Goal: Task Accomplishment & Management: Use online tool/utility

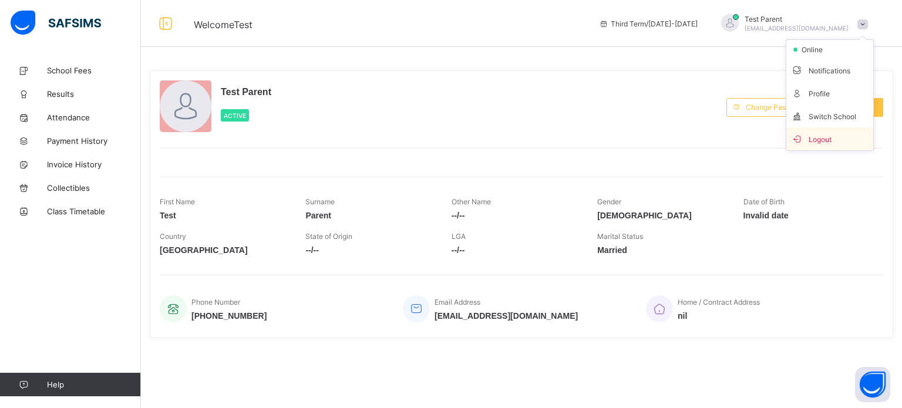
click at [830, 143] on span "Logout" at bounding box center [830, 139] width 78 height 14
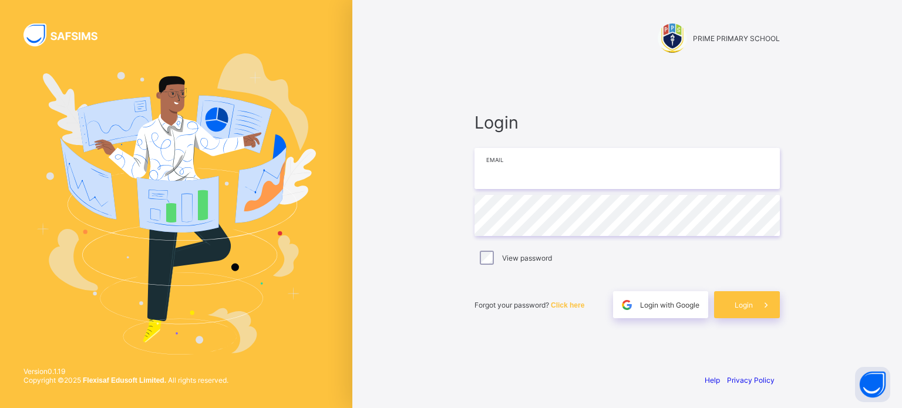
click at [584, 178] on input "email" at bounding box center [627, 168] width 305 height 41
type input "**********"
click at [734, 310] on div "Login" at bounding box center [747, 304] width 66 height 27
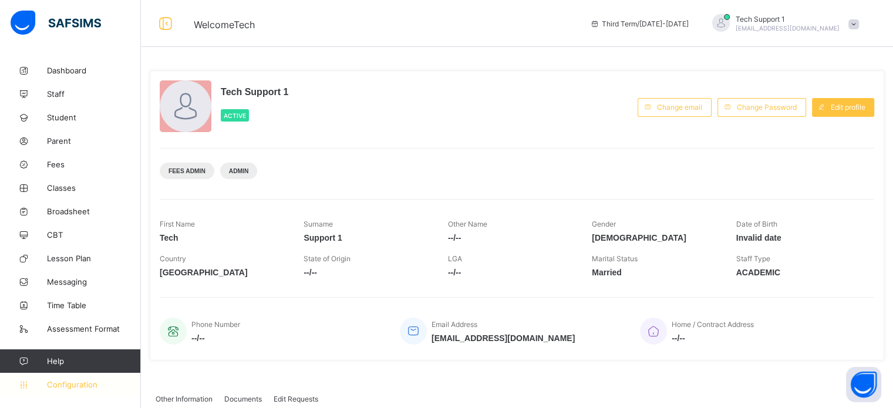
click at [96, 378] on link "Configuration" at bounding box center [70, 384] width 140 height 23
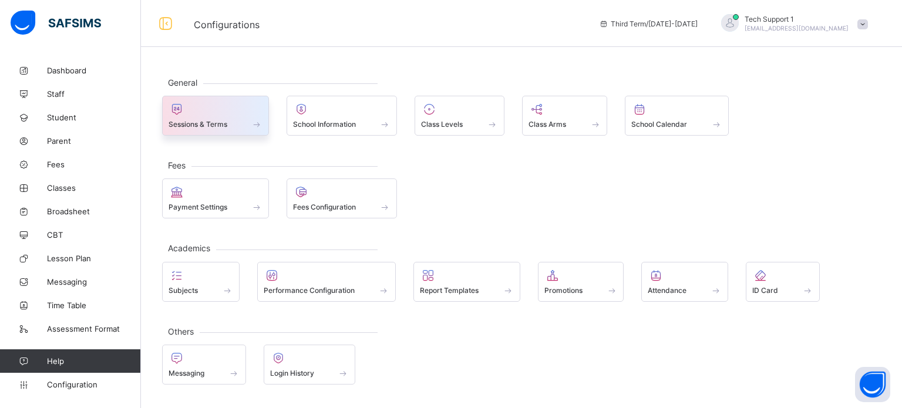
click at [226, 127] on span "Sessions & Terms" at bounding box center [198, 124] width 59 height 9
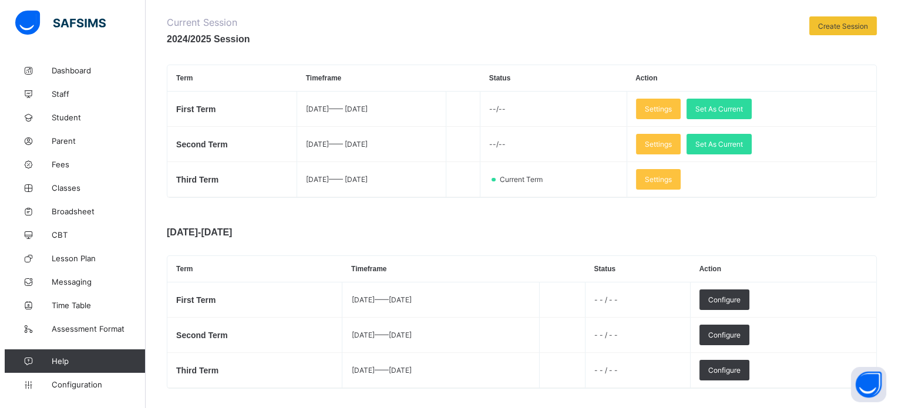
scroll to position [174, 0]
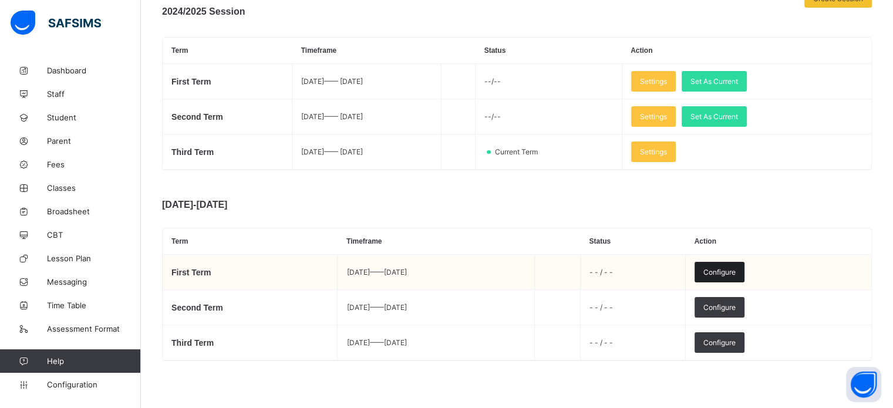
click at [736, 270] on span "Configure" at bounding box center [720, 272] width 32 height 9
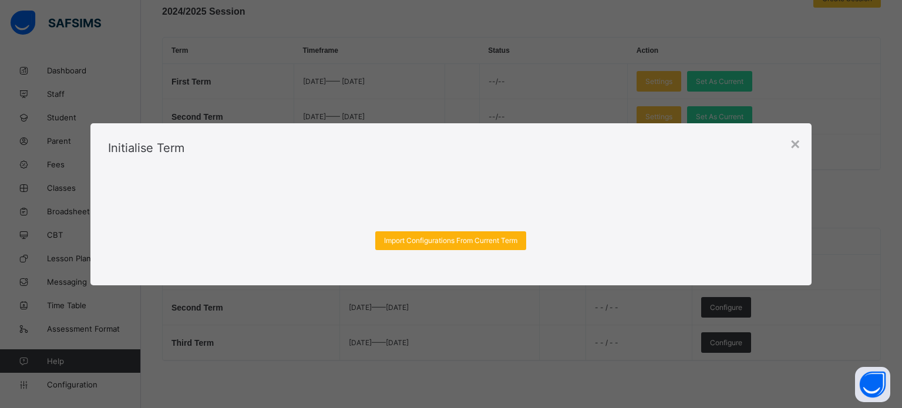
click at [481, 239] on span "Import Configurations From Current Term" at bounding box center [450, 240] width 133 height 9
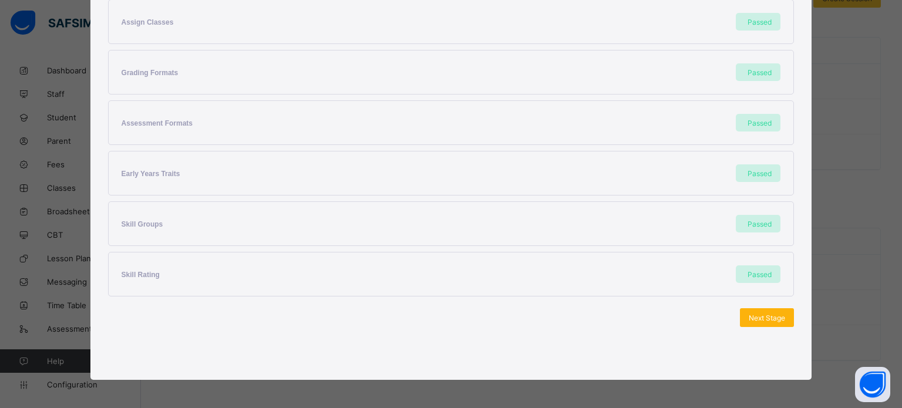
click at [761, 314] on span "Next Stage" at bounding box center [767, 318] width 36 height 9
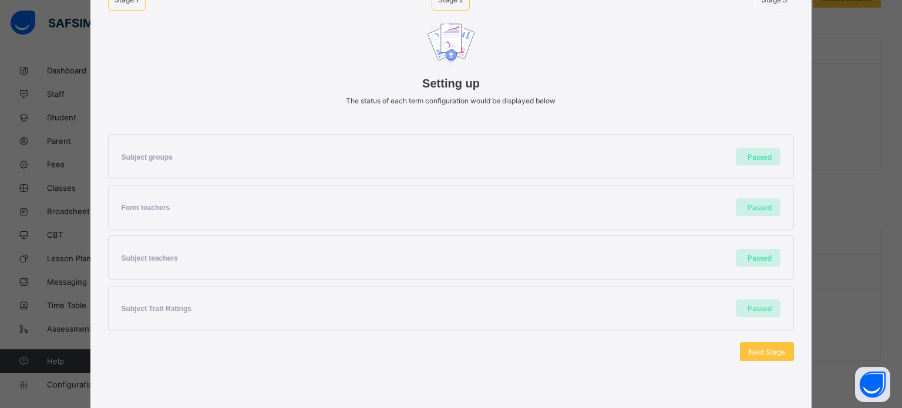
scroll to position [124, 0]
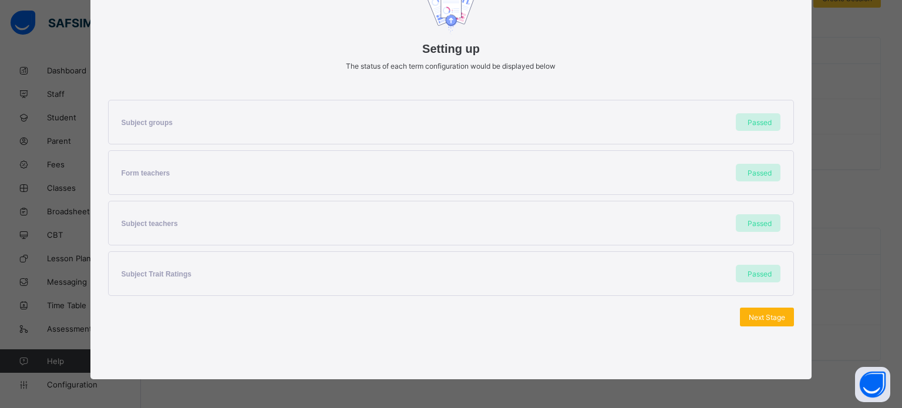
click at [770, 314] on span "Next Stage" at bounding box center [767, 317] width 36 height 9
click at [755, 318] on span "Set As Current Term" at bounding box center [753, 317] width 66 height 9
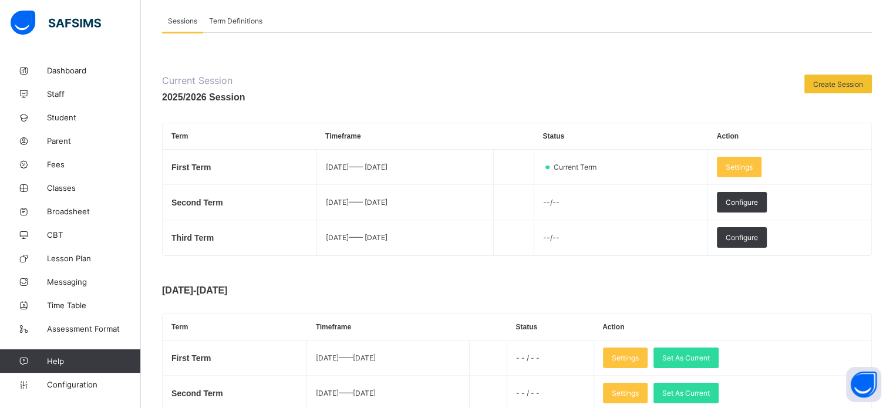
scroll to position [117, 0]
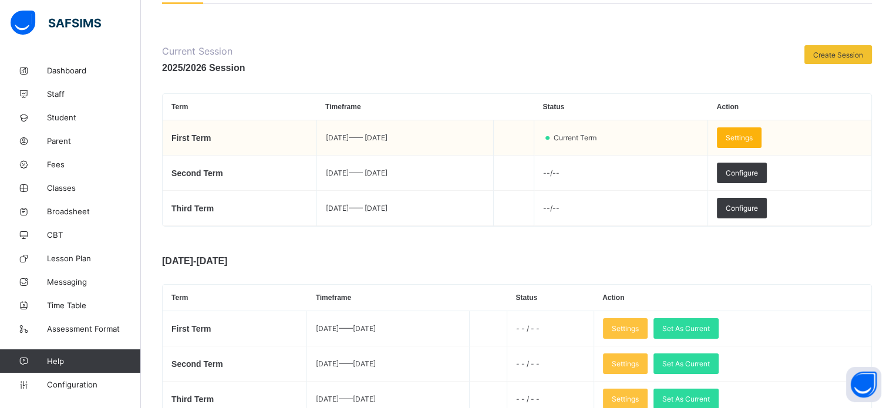
click at [743, 142] on td "Settings" at bounding box center [789, 137] width 163 height 35
click at [753, 138] on span "Settings" at bounding box center [739, 137] width 27 height 9
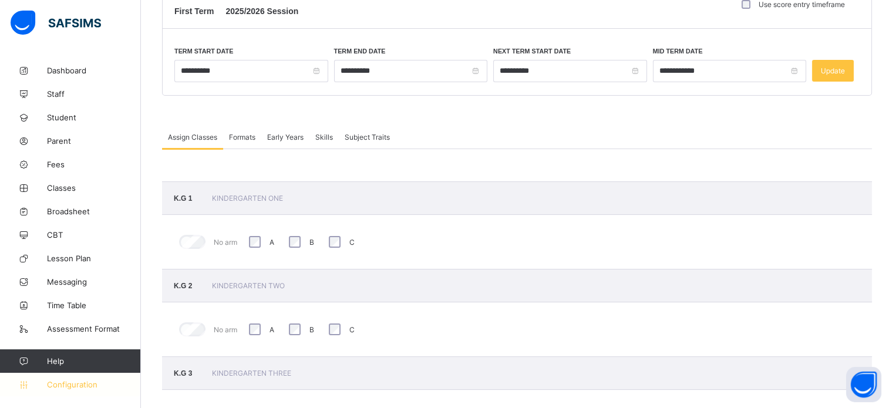
click at [78, 382] on span "Configuration" at bounding box center [93, 384] width 93 height 9
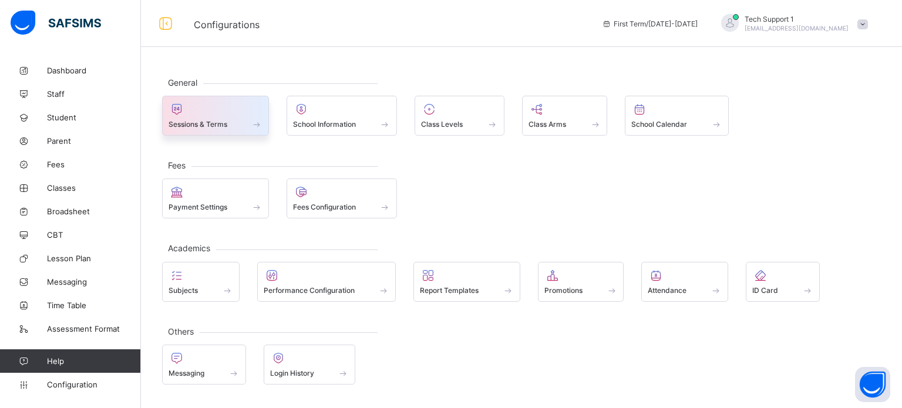
click at [179, 128] on span "Sessions & Terms" at bounding box center [198, 124] width 59 height 9
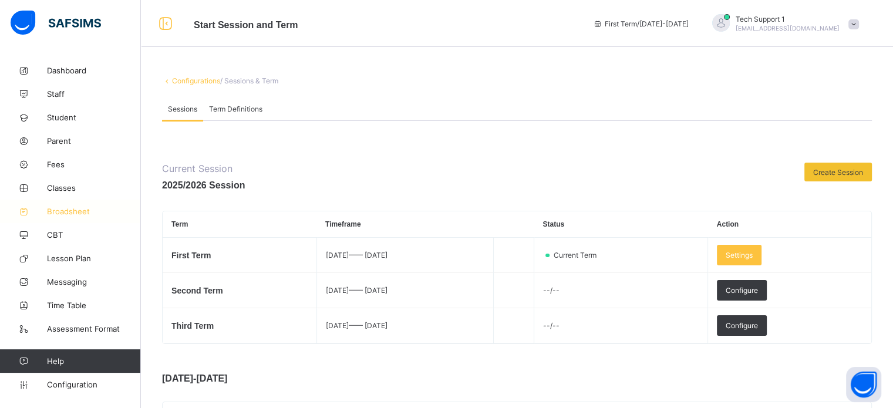
click at [72, 213] on span "Broadsheet" at bounding box center [94, 211] width 94 height 9
